Goal: Task Accomplishment & Management: Use online tool/utility

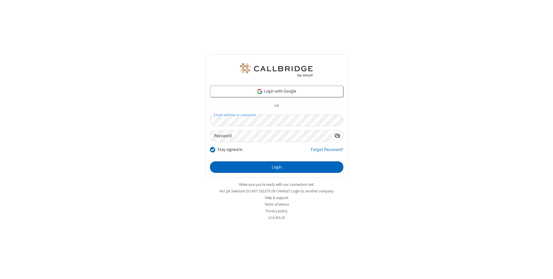
click at [276, 167] on button "Login" at bounding box center [276, 167] width 133 height 12
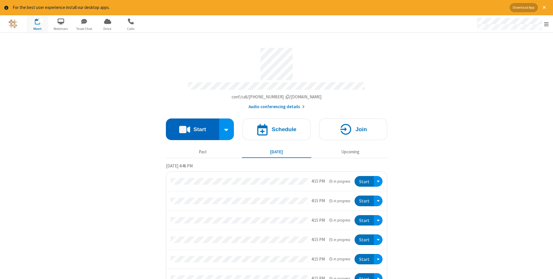
click at [192, 127] on button "Start" at bounding box center [192, 130] width 53 height 22
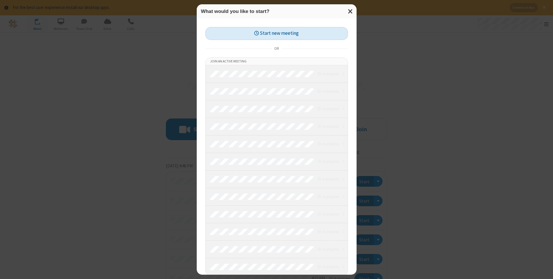
click at [276, 33] on button "Start new meeting" at bounding box center [276, 33] width 142 height 13
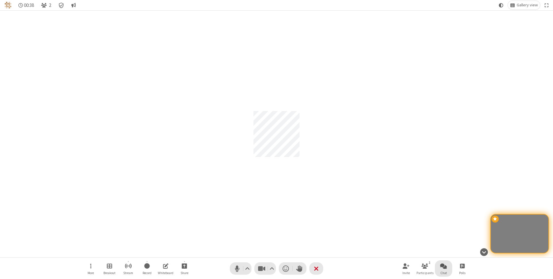
click at [443, 266] on span "Open chat" at bounding box center [443, 265] width 7 height 7
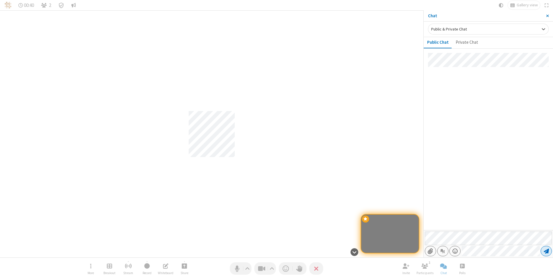
click at [546, 251] on span "Send message" at bounding box center [545, 251] width 5 height 6
